Goal: Use online tool/utility: Utilize a website feature to perform a specific function

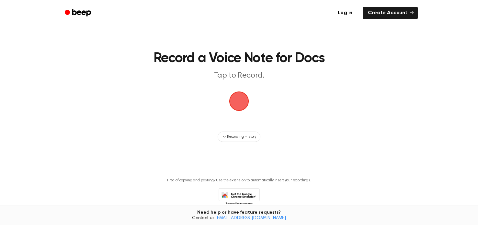
click at [240, 104] on span "button" at bounding box center [239, 102] width 32 height 32
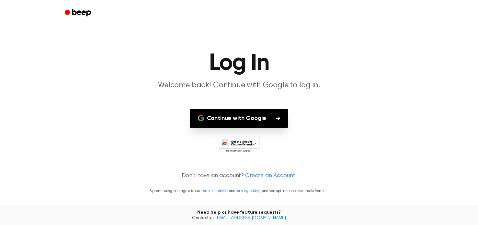
click at [249, 120] on button "Continue with Google" at bounding box center [239, 118] width 98 height 19
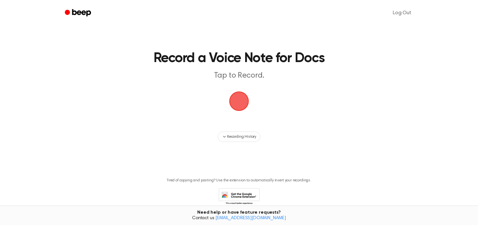
click at [235, 102] on span "button" at bounding box center [239, 101] width 36 height 36
click at [240, 100] on span "button" at bounding box center [238, 101] width 23 height 23
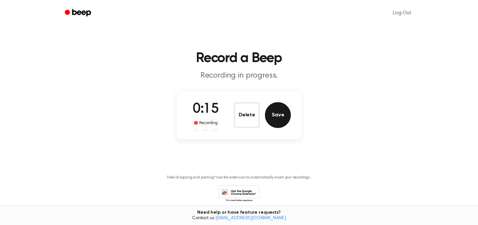
click at [268, 119] on button "Save" at bounding box center [278, 115] width 26 height 26
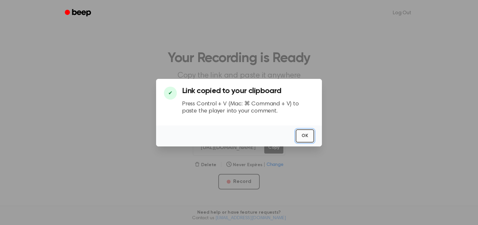
click at [303, 138] on button "OK" at bounding box center [305, 136] width 18 height 13
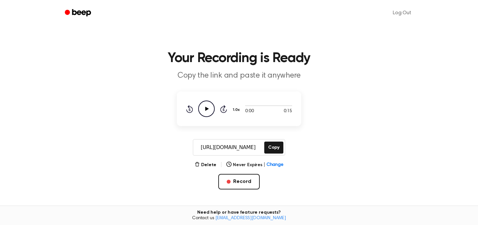
click at [204, 111] on icon "Play Audio" at bounding box center [206, 109] width 17 height 17
click at [202, 106] on icon "Play Audio" at bounding box center [206, 109] width 17 height 17
click at [402, 14] on link "Log Out" at bounding box center [402, 13] width 31 height 16
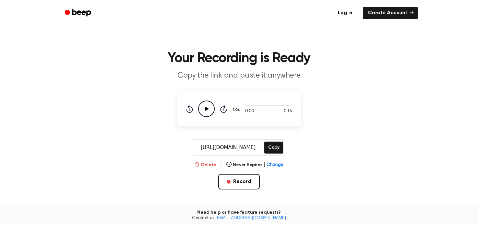
click at [215, 163] on button "Delete" at bounding box center [206, 165] width 22 height 7
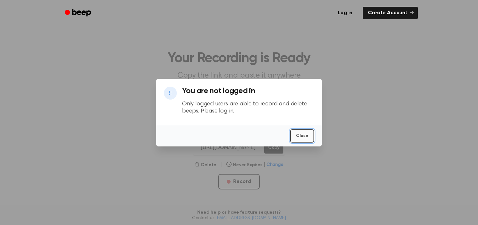
click at [304, 131] on button "Close" at bounding box center [302, 136] width 24 height 13
